Goal: Navigation & Orientation: Find specific page/section

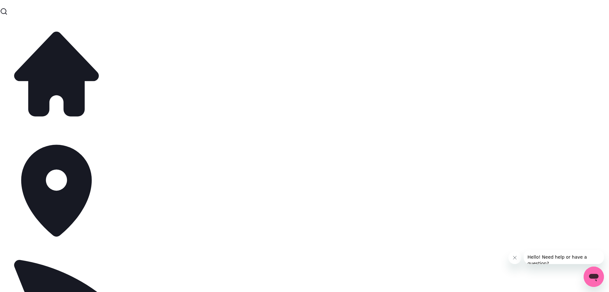
click at [514, 258] on icon "Close message from company" at bounding box center [514, 257] width 3 height 3
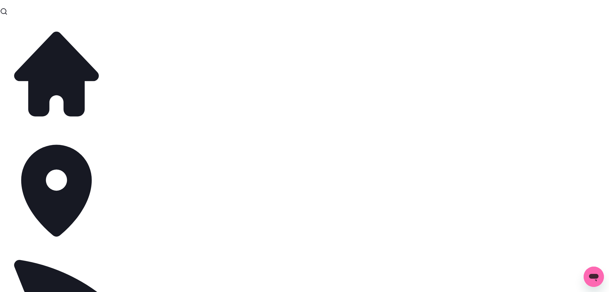
select select "**********"
